Goal: Task Accomplishment & Management: Manage account settings

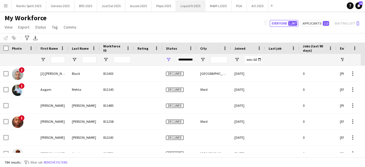
click at [192, 6] on button "Liquid IV 2025 Close" at bounding box center [190, 5] width 29 height 11
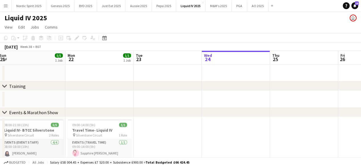
scroll to position [0, 130]
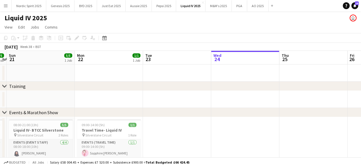
drag, startPoint x: 26, startPoint y: 72, endPoint x: 168, endPoint y: 80, distance: 143.0
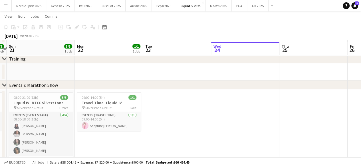
scroll to position [29, 0]
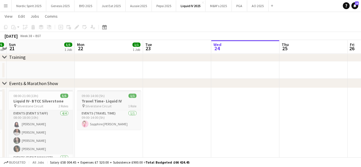
click at [105, 95] on div "09:00-14:00 (5h) 1/1" at bounding box center [109, 96] width 64 height 4
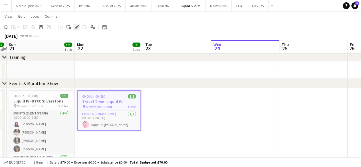
click at [77, 29] on icon "Edit" at bounding box center [76, 27] width 5 height 5
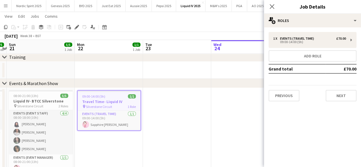
click at [117, 96] on div "09:00-14:00 (5h) 1/1" at bounding box center [109, 96] width 63 height 4
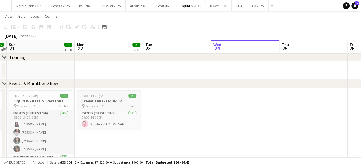
click at [114, 91] on div at bounding box center [109, 90] width 64 height 1
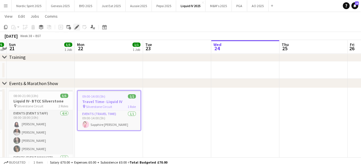
click at [78, 26] on icon at bounding box center [76, 27] width 3 height 3
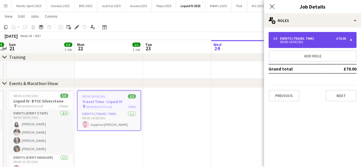
click at [312, 37] on div "Events (Travel Time)" at bounding box center [298, 38] width 36 height 4
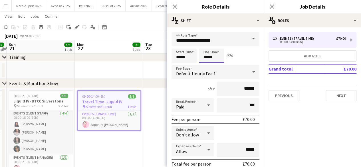
scroll to position [0, 0]
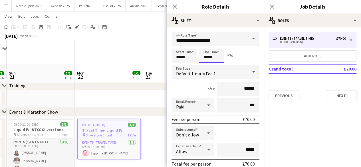
click at [221, 57] on body "Menu Boards Boards Boards All jobs Status Workforce Workforce My Workforce Recr…" at bounding box center [180, 164] width 361 height 329
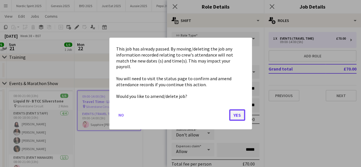
click at [236, 111] on button "Yes" at bounding box center [237, 114] width 16 height 11
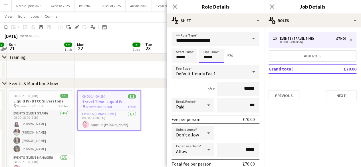
scroll to position [29, 0]
click at [205, 46] on div at bounding box center [205, 46] width 11 height 6
click at [216, 46] on div at bounding box center [216, 46] width 11 height 6
type input "*****"
click at [216, 46] on div at bounding box center [216, 46] width 11 height 6
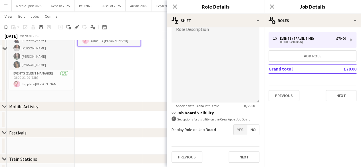
scroll to position [143, 0]
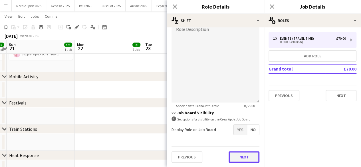
click at [238, 156] on button "Next" at bounding box center [243, 156] width 31 height 11
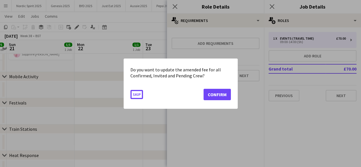
scroll to position [0, 0]
click at [216, 92] on button "Confirm" at bounding box center [216, 93] width 27 height 11
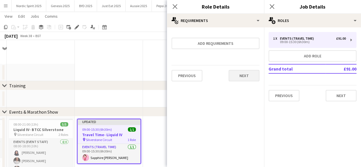
scroll to position [143, 0]
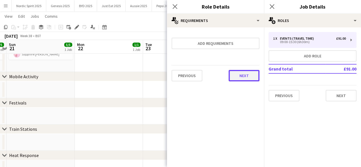
click at [241, 74] on button "Next" at bounding box center [243, 75] width 31 height 11
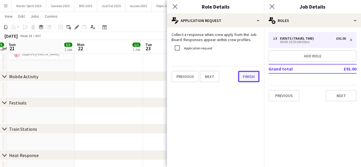
click at [251, 75] on button "Finish" at bounding box center [248, 76] width 21 height 11
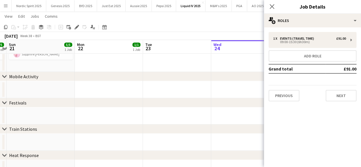
click at [230, 103] on div "chevron-right Festivals" at bounding box center [180, 102] width 361 height 9
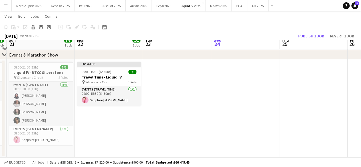
scroll to position [29, 0]
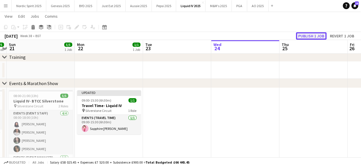
click at [302, 38] on button "Publish 1 job" at bounding box center [311, 35] width 31 height 7
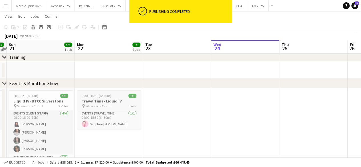
click at [118, 94] on div "09:00-15:30 (6h30m) 1/1" at bounding box center [109, 96] width 64 height 4
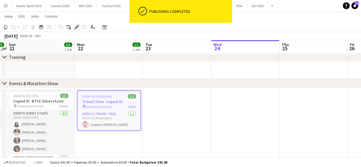
click at [79, 26] on div "Edit" at bounding box center [76, 27] width 7 height 7
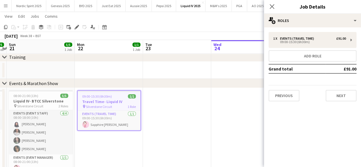
click at [218, 104] on app-date-cell at bounding box center [245, 137] width 68 height 98
